Goal: Task Accomplishment & Management: Manage account settings

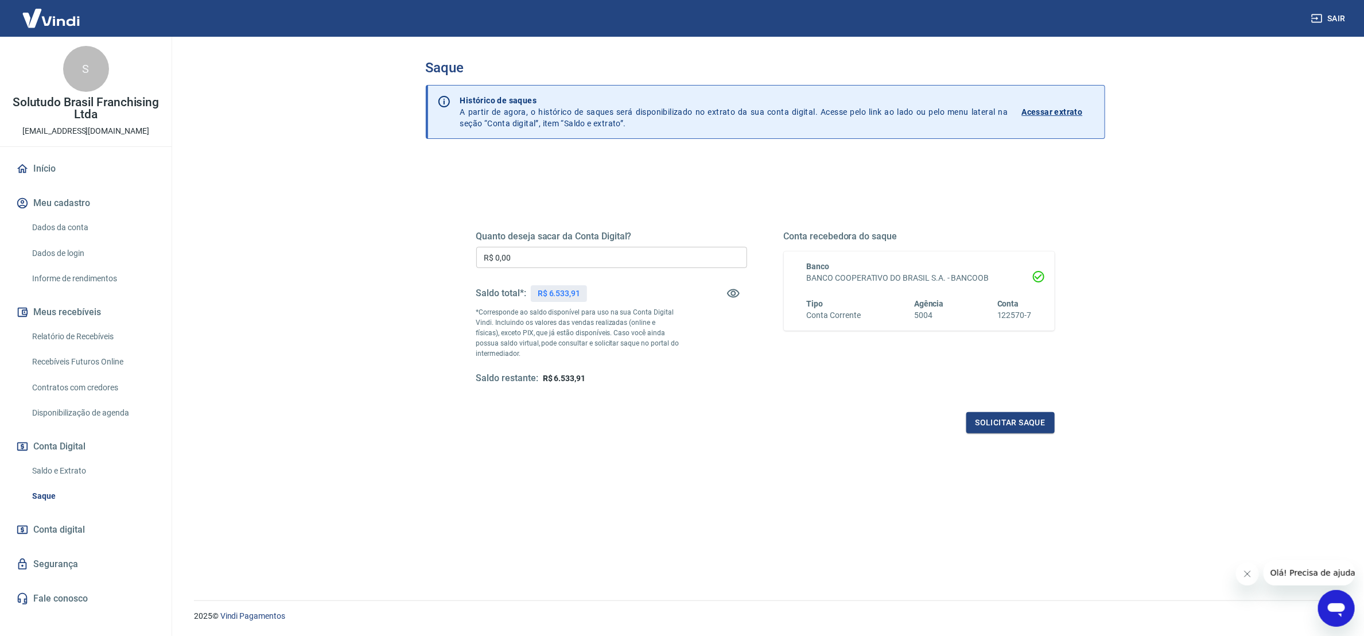
click at [590, 260] on input "R$ 0,00" at bounding box center [611, 257] width 271 height 21
type input "R$ 6.533,91"
click at [1029, 422] on button "Solicitar saque" at bounding box center [1010, 422] width 88 height 21
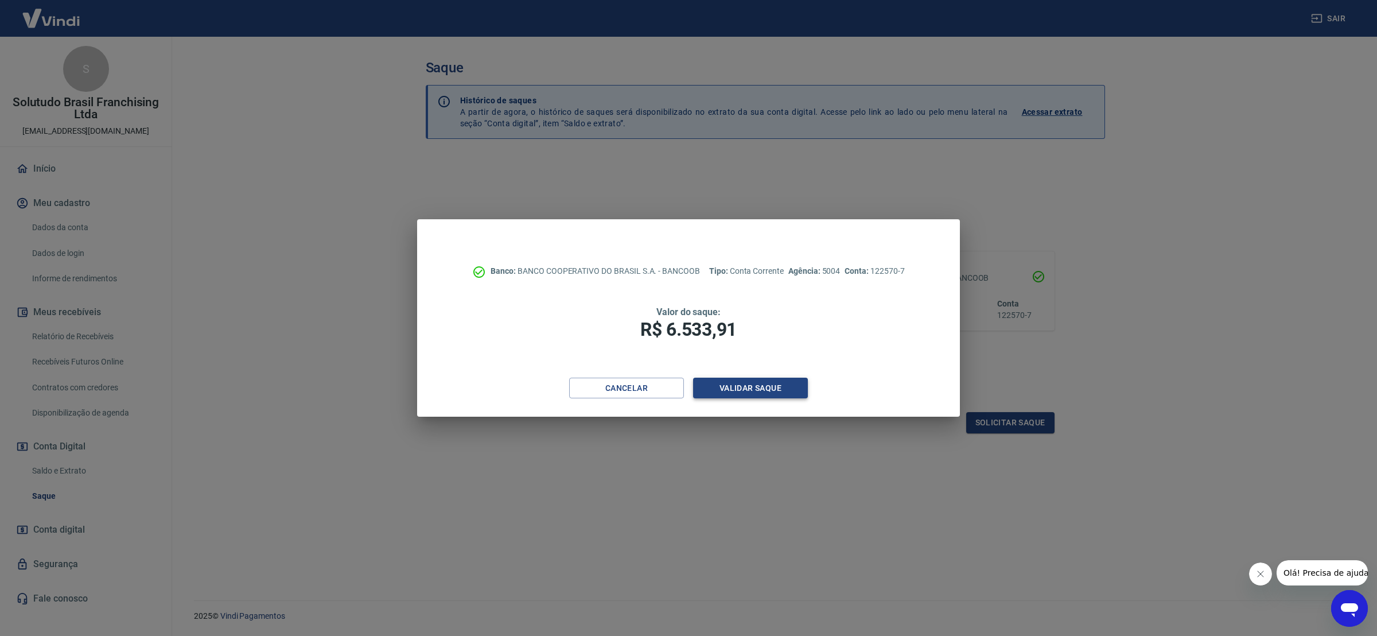
click at [737, 386] on button "Validar saque" at bounding box center [750, 388] width 115 height 21
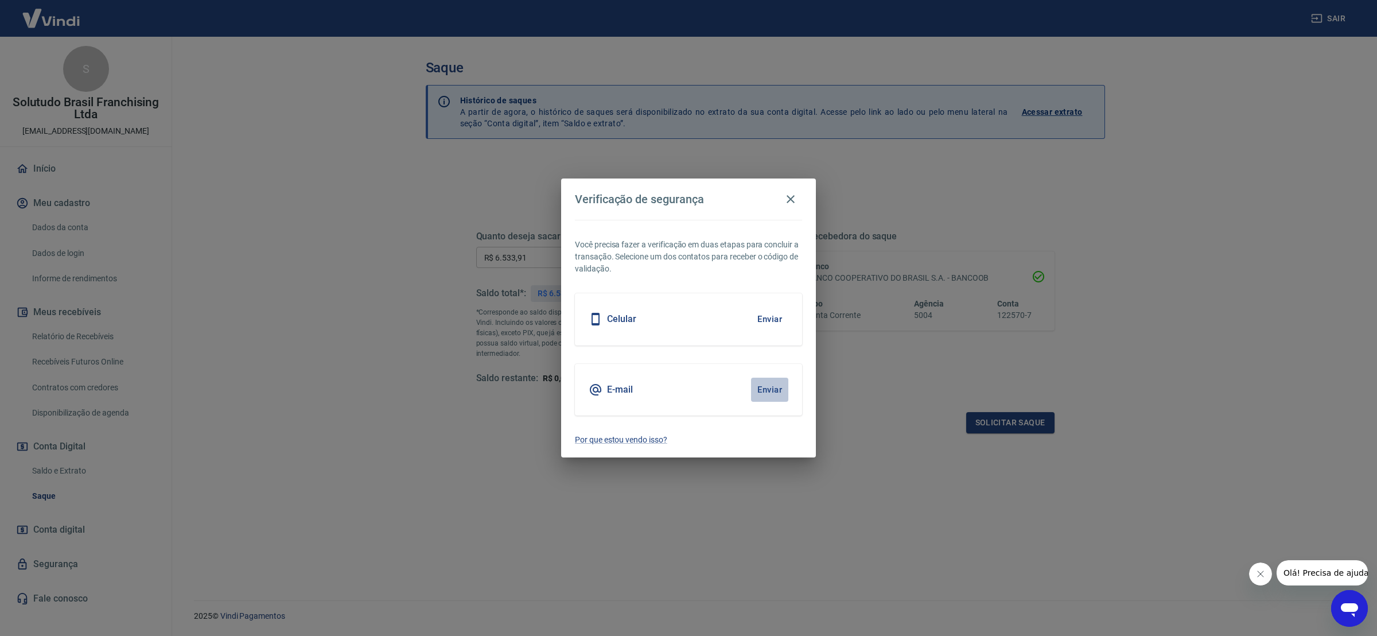
click at [753, 386] on button "Enviar" at bounding box center [769, 390] width 37 height 24
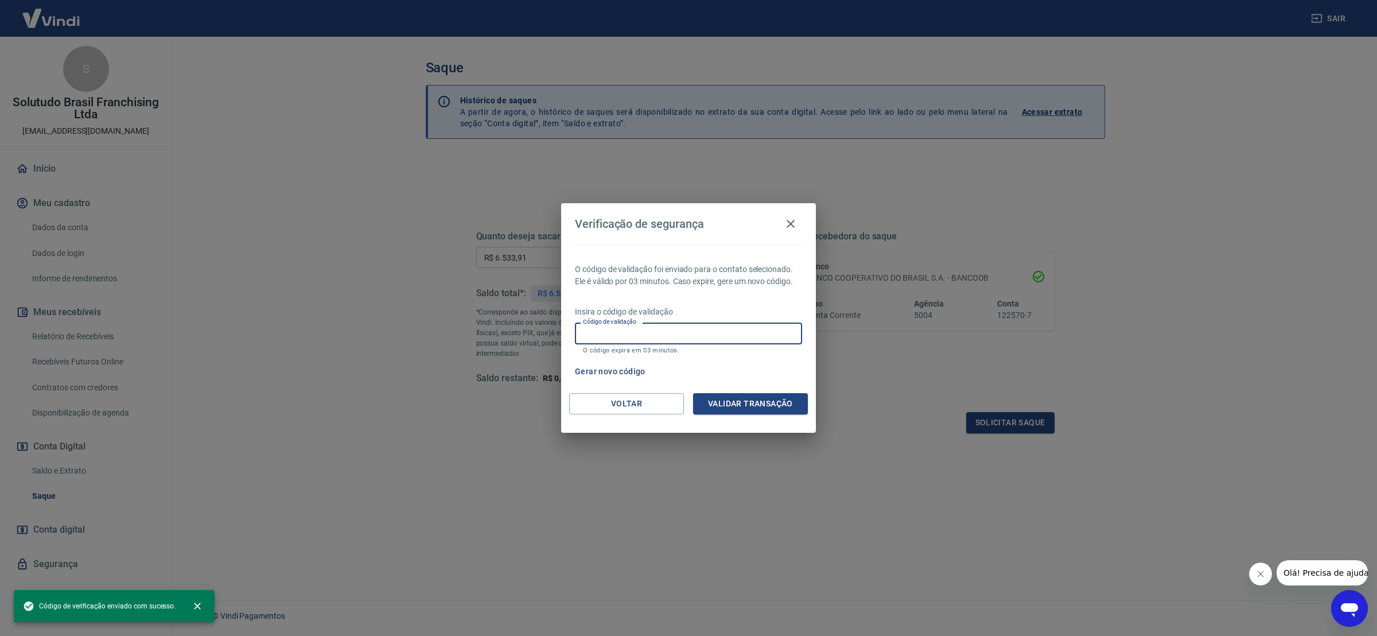
click at [667, 326] on input "Código de validação" at bounding box center [688, 332] width 227 height 21
paste input "401370"
type input "401370"
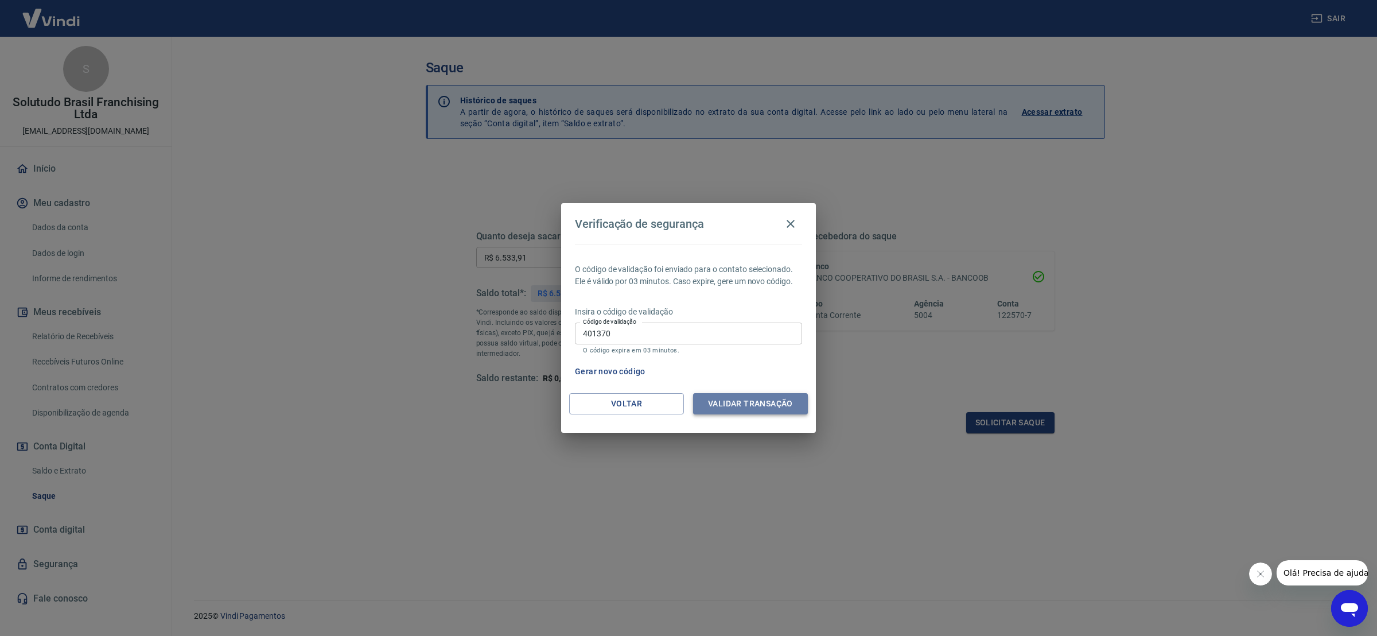
click at [780, 403] on button "Validar transação" at bounding box center [750, 403] width 115 height 21
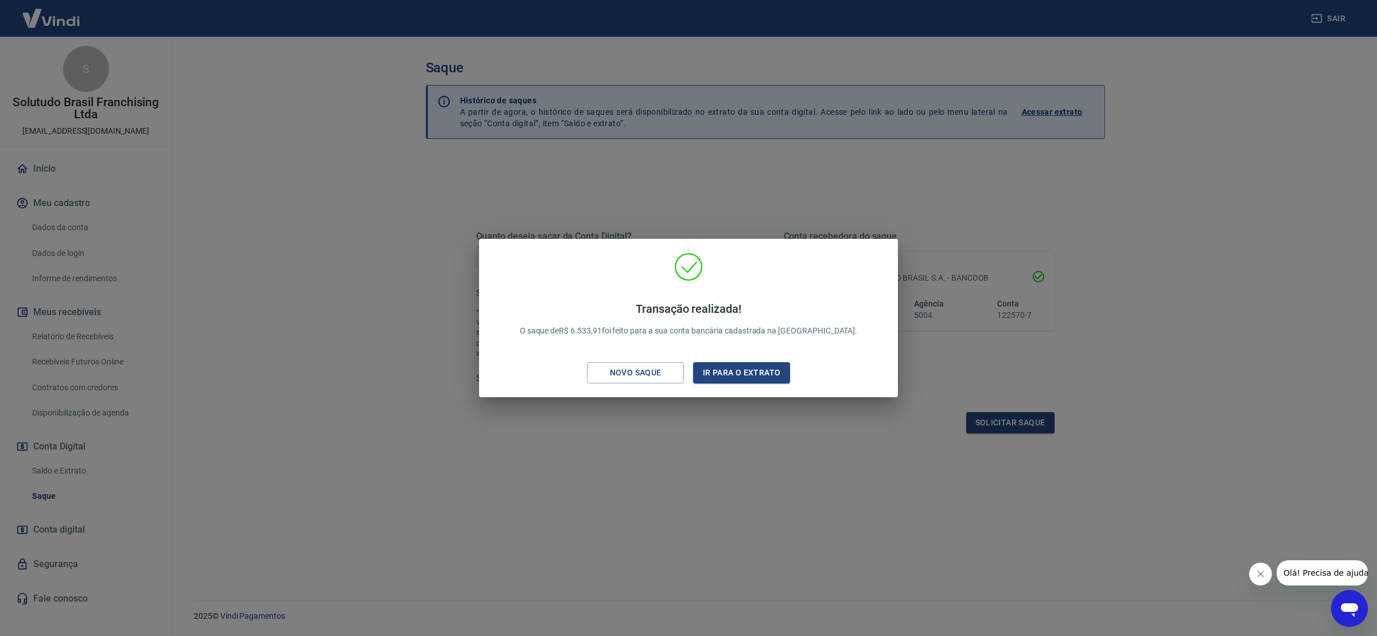
drag, startPoint x: 257, startPoint y: 317, endPoint x: 117, endPoint y: 317, distance: 140.0
click at [257, 317] on div "Transação realizada! O saque de R$ 6.533,91 foi feito para a sua conta bancária…" at bounding box center [688, 318] width 1377 height 636
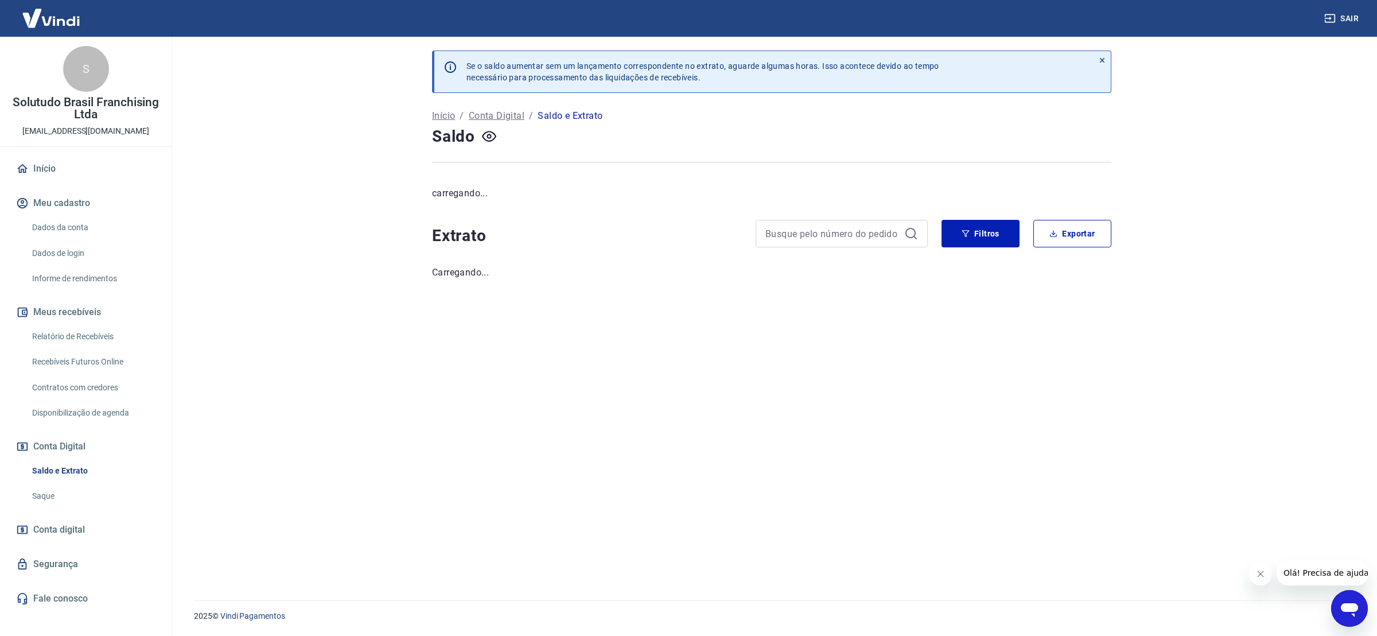
click at [90, 327] on link "Relatório de Recebíveis" at bounding box center [93, 337] width 130 height 24
